Goal: Task Accomplishment & Management: Use online tool/utility

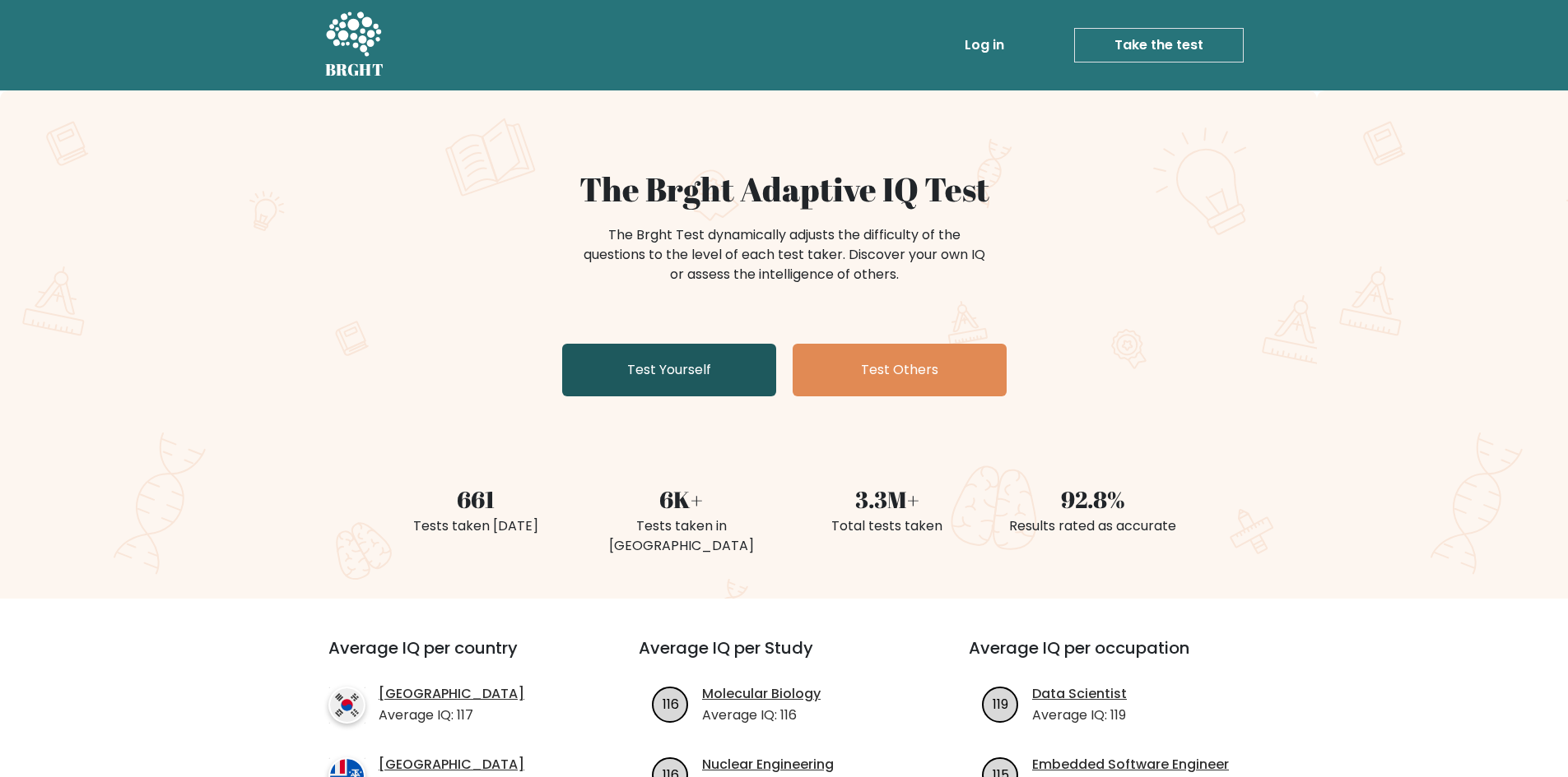
click at [611, 375] on link "Test Yourself" at bounding box center [669, 370] width 214 height 52
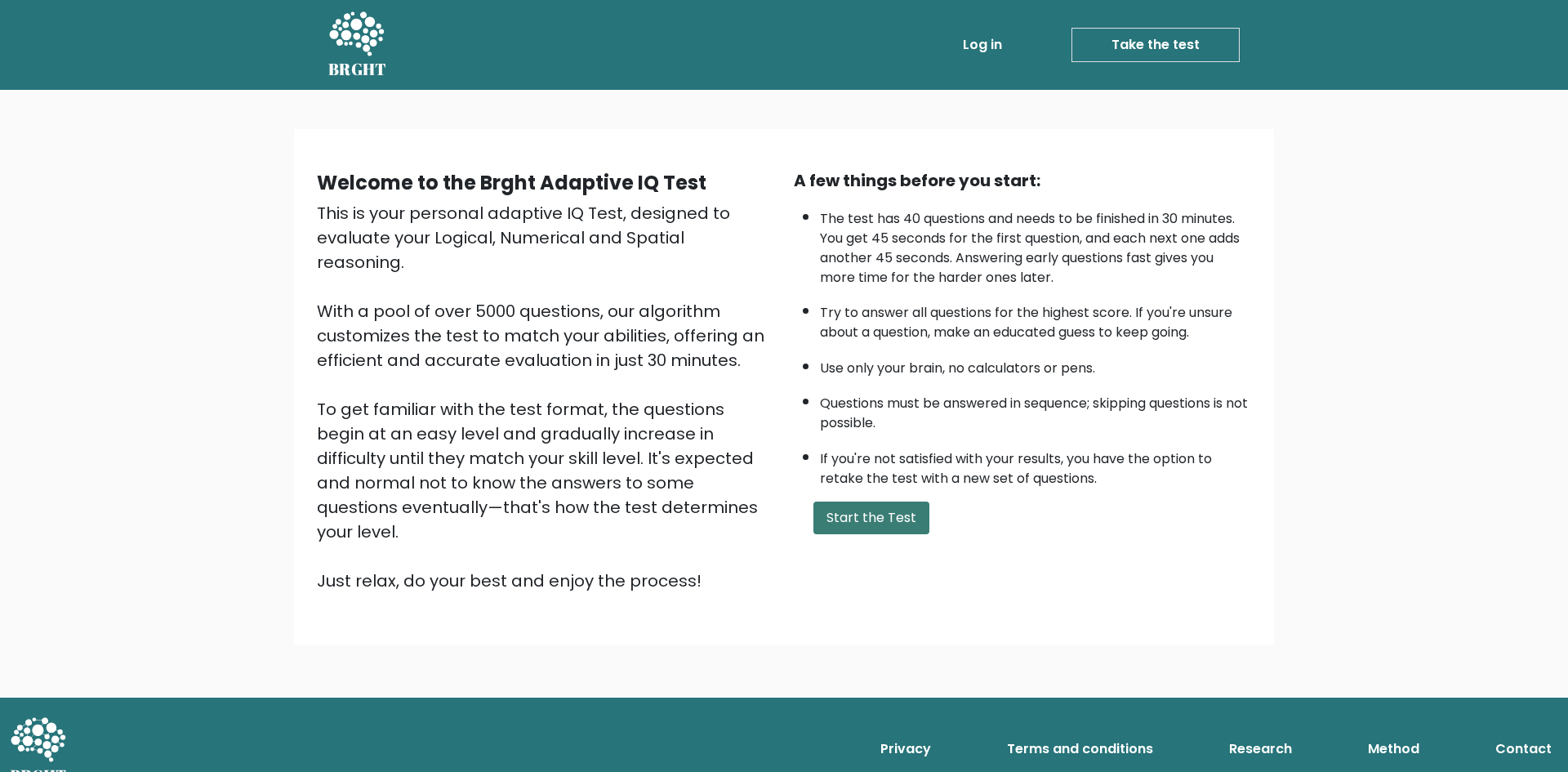
click at [847, 527] on button "Start the Test" at bounding box center [870, 517] width 116 height 32
click at [859, 525] on button "Start the Test" at bounding box center [870, 517] width 116 height 32
